Goal: Information Seeking & Learning: Learn about a topic

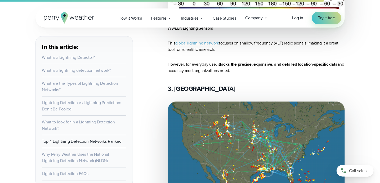
scroll to position [2116, 0]
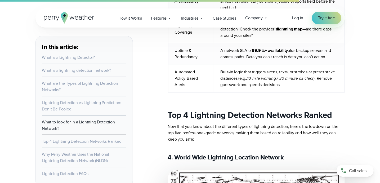
scroll to position [1772, 0]
